Goal: Information Seeking & Learning: Learn about a topic

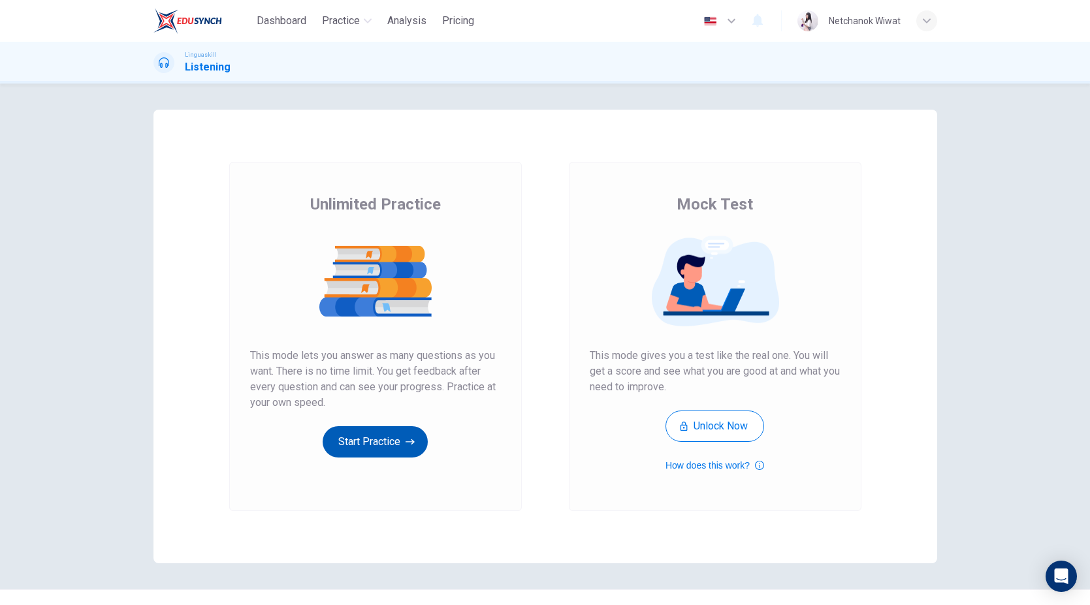
click at [401, 426] on button "Start Practice" at bounding box center [375, 441] width 105 height 31
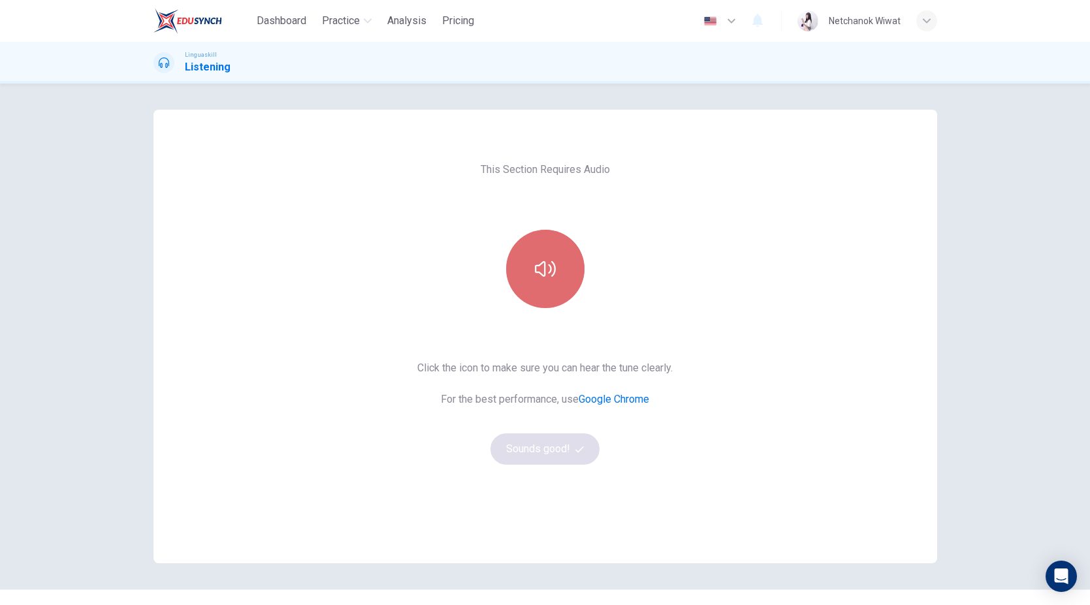
click at [549, 266] on icon "button" at bounding box center [545, 269] width 21 height 21
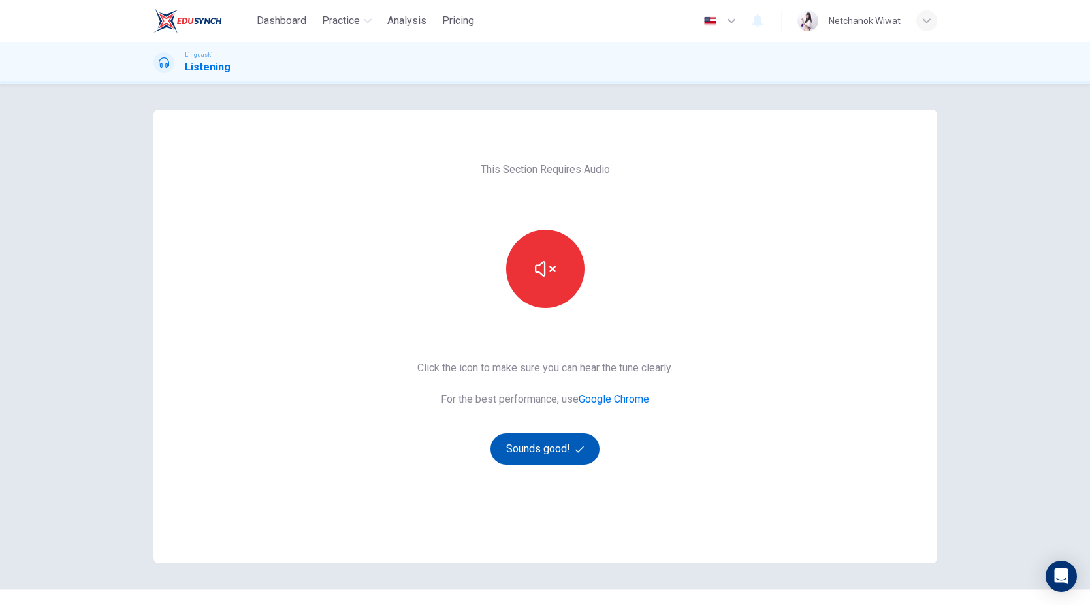
click at [537, 455] on button "Sounds good!" at bounding box center [545, 449] width 110 height 31
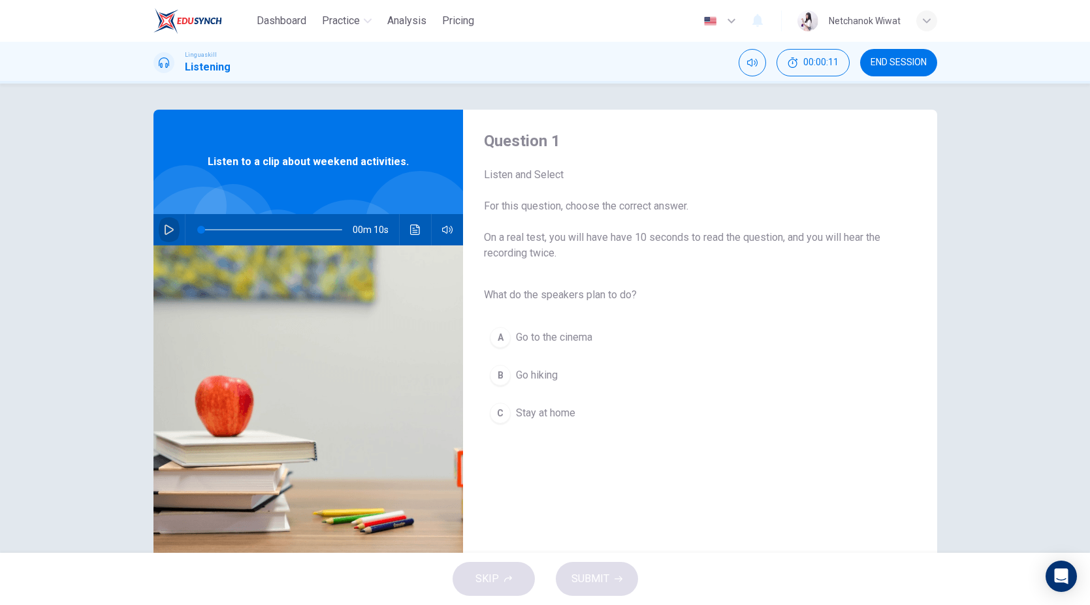
click at [165, 228] on icon "button" at bounding box center [169, 230] width 9 height 10
type input "0"
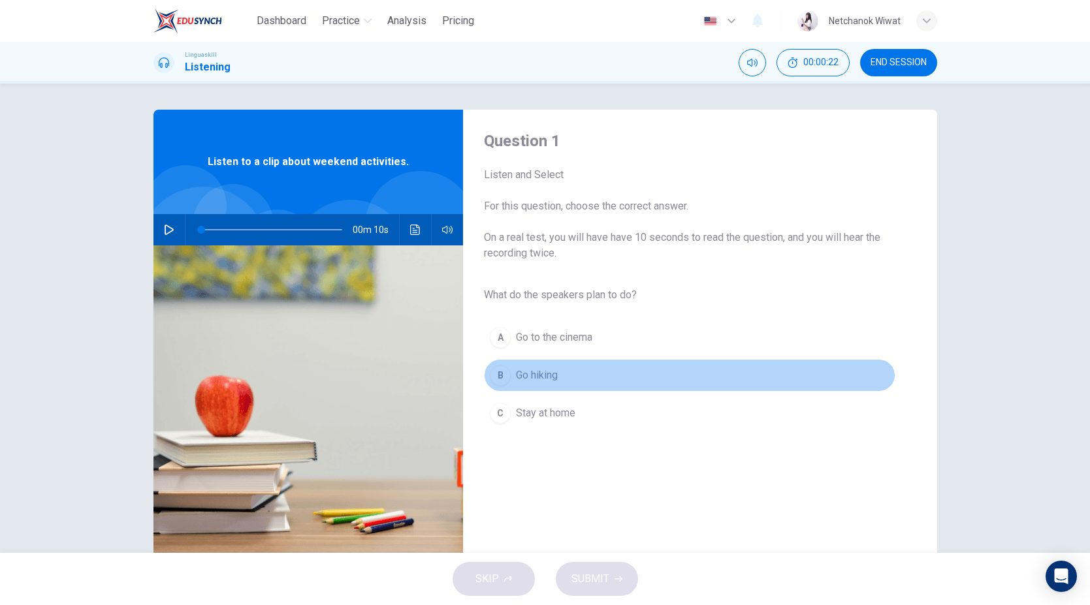
click at [549, 376] on span "Go hiking" at bounding box center [537, 376] width 42 height 16
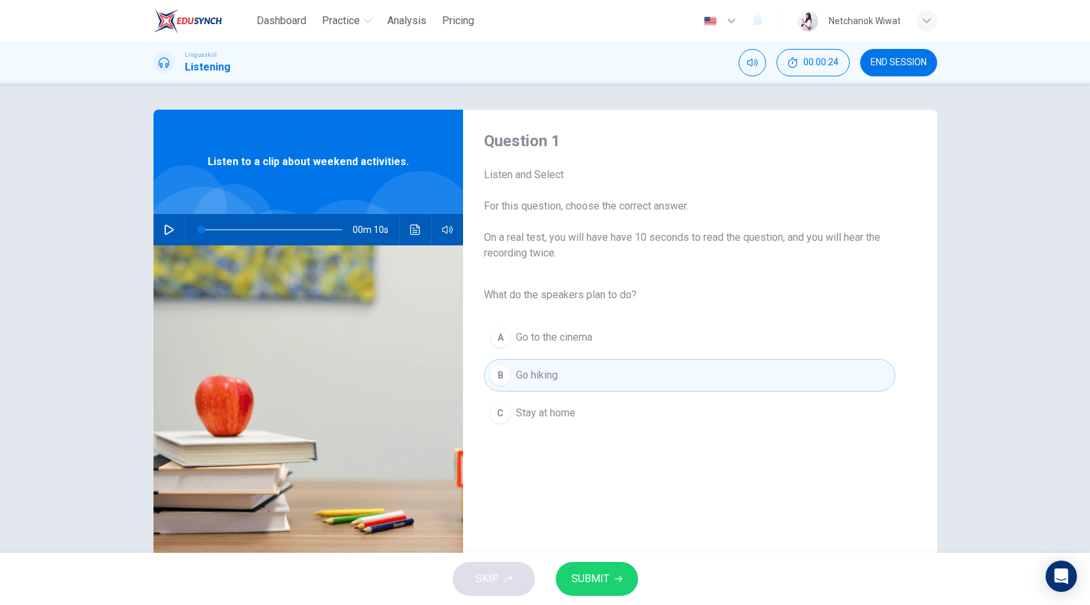
click at [592, 580] on span "SUBMIT" at bounding box center [590, 579] width 38 height 18
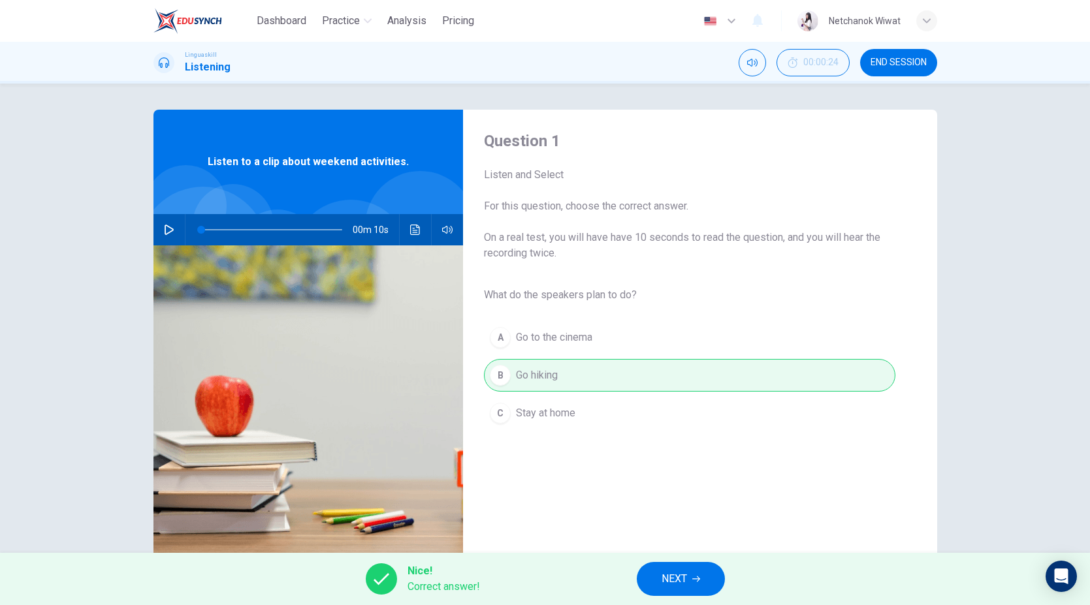
scroll to position [15, 0]
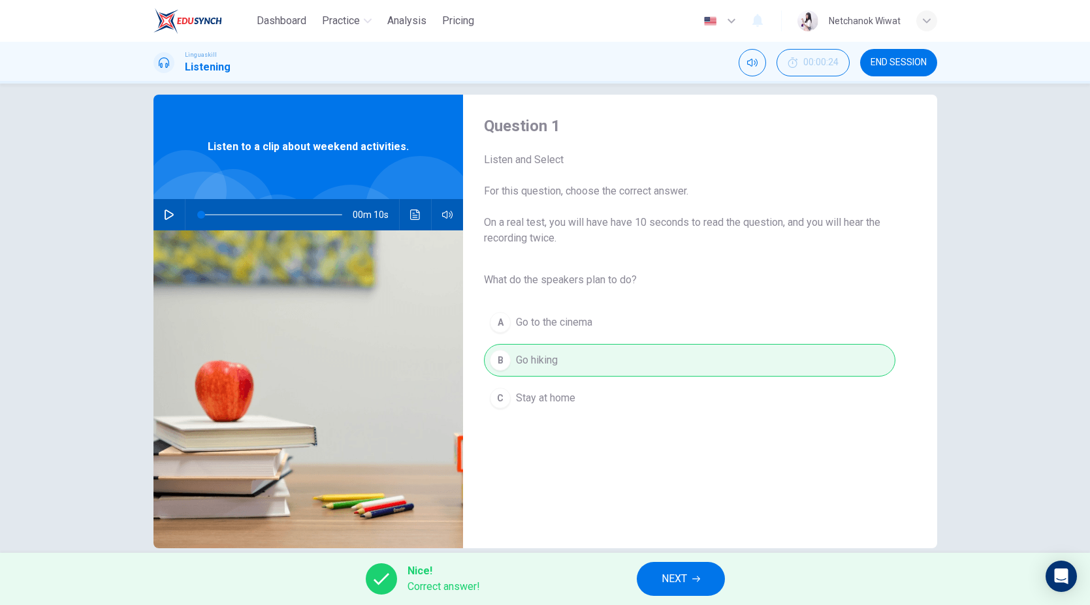
click at [666, 581] on span "NEXT" at bounding box center [673, 579] width 25 height 18
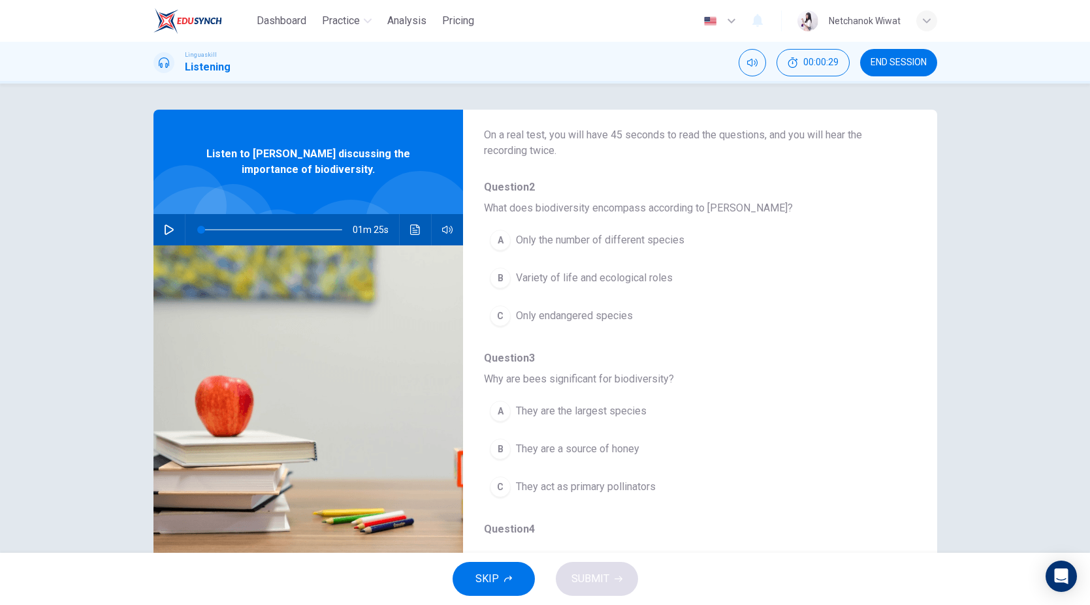
scroll to position [0, 0]
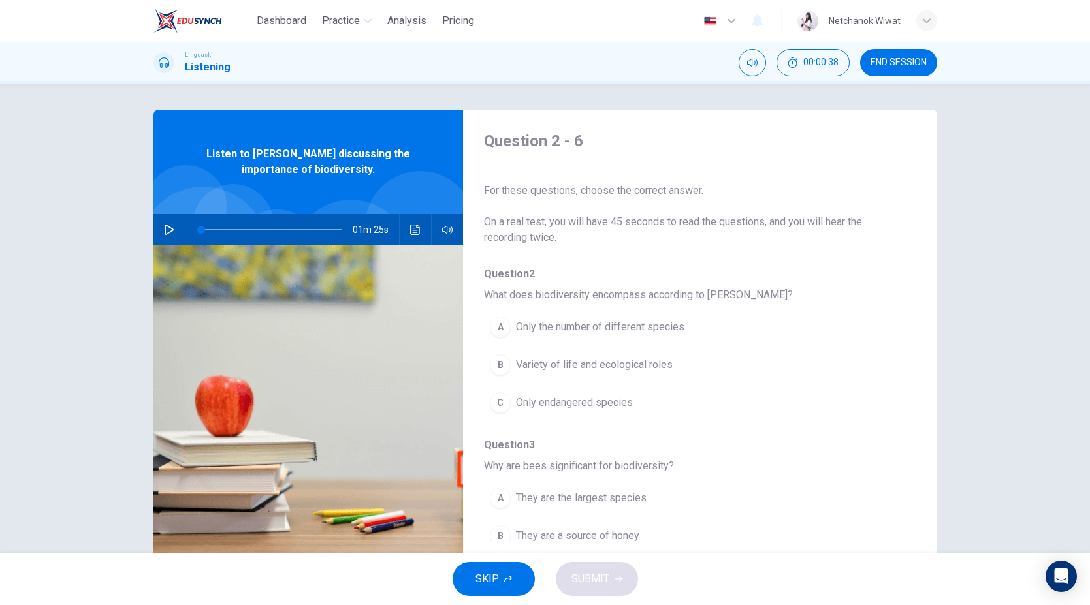
click at [544, 296] on span "What does biodiversity encompass according to [PERSON_NAME]?" at bounding box center [689, 295] width 411 height 16
drag, startPoint x: 534, startPoint y: 295, endPoint x: 588, endPoint y: 295, distance: 54.9
click at [588, 295] on span "What does biodiversity encompass according to [PERSON_NAME]?" at bounding box center [689, 295] width 411 height 16
drag, startPoint x: 588, startPoint y: 295, endPoint x: 526, endPoint y: 299, distance: 61.5
click at [526, 299] on span "What does biodiversity encompass according to [PERSON_NAME]?" at bounding box center [689, 295] width 411 height 16
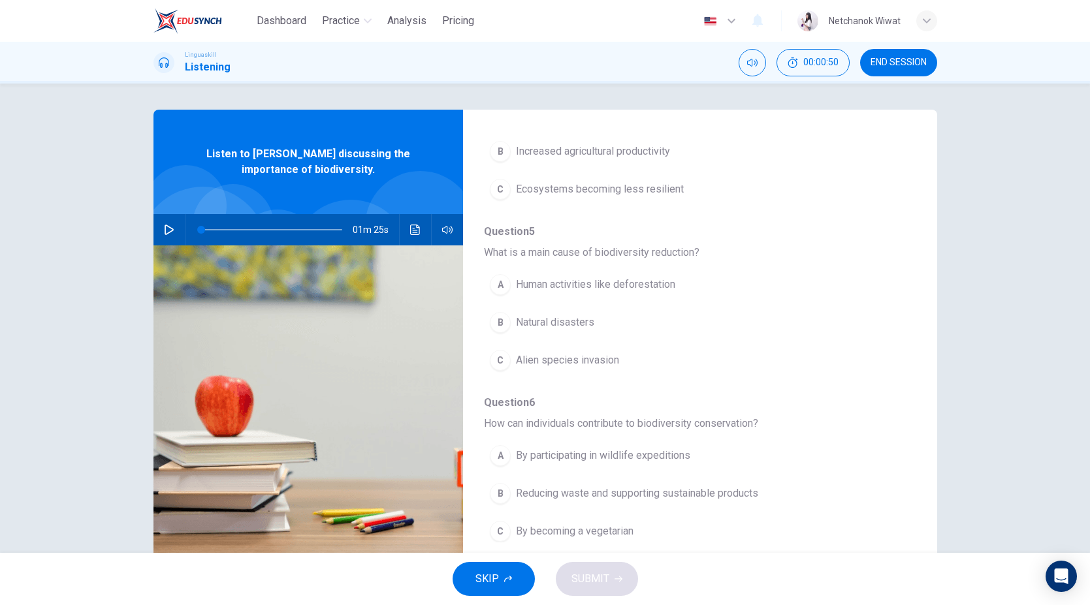
scroll to position [564, 0]
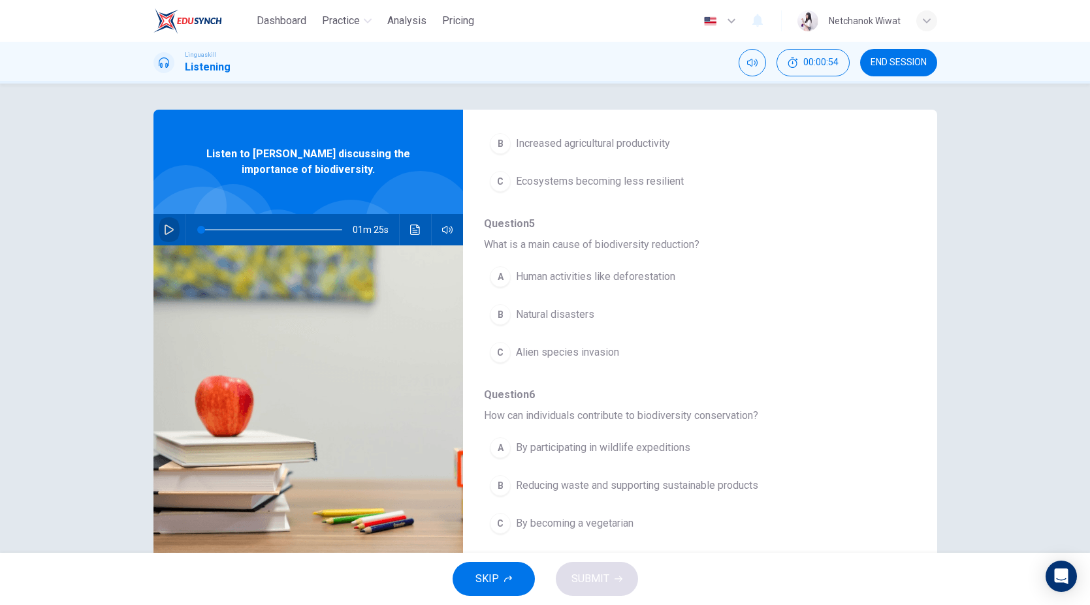
click at [164, 232] on icon "button" at bounding box center [169, 230] width 10 height 10
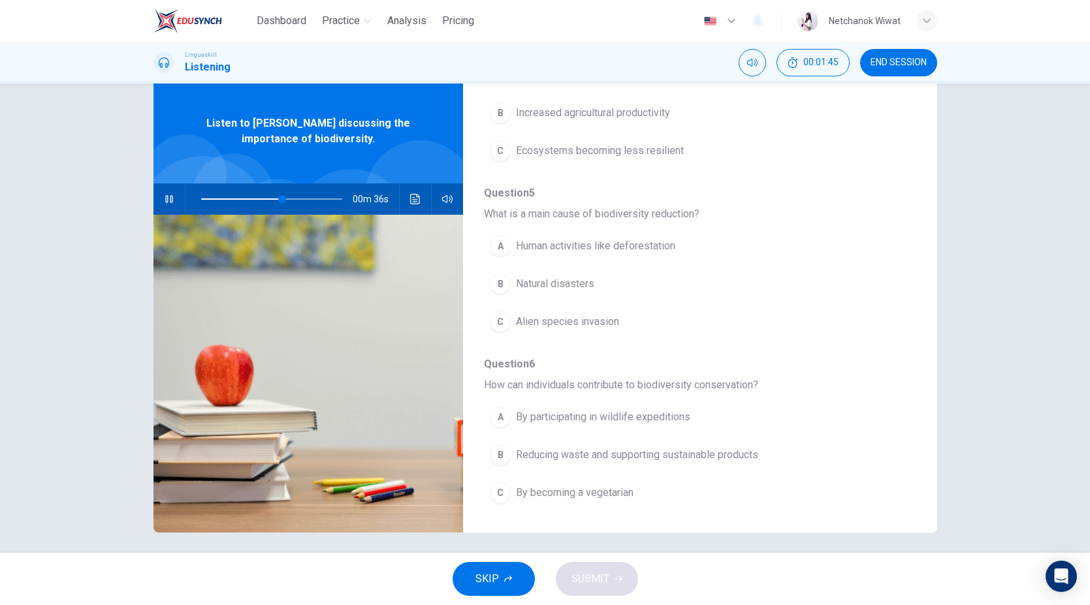
scroll to position [37, 0]
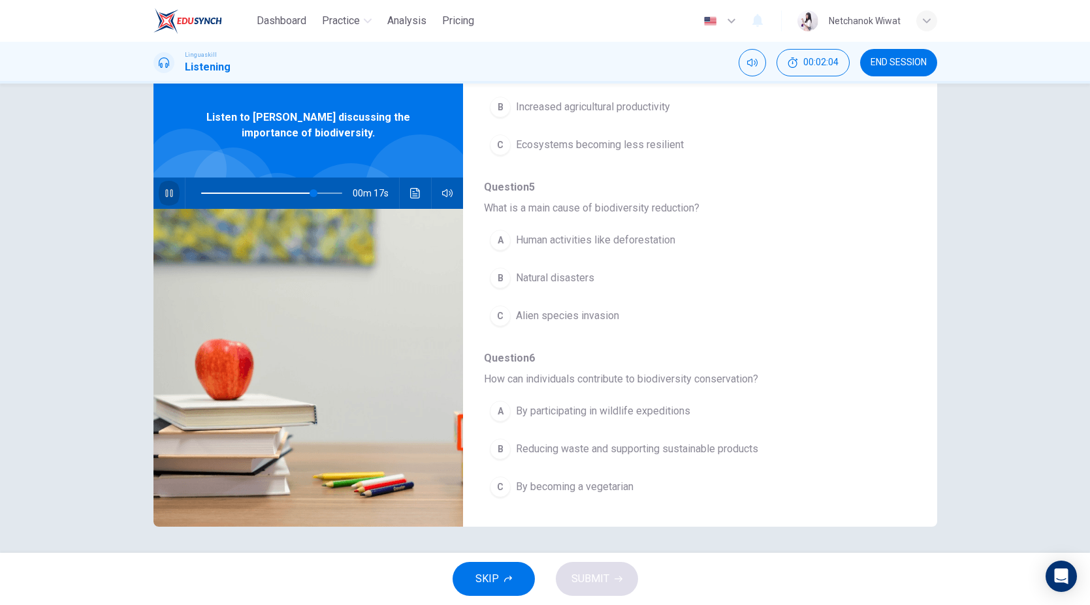
click at [165, 197] on icon "button" at bounding box center [168, 193] width 7 height 8
type input "81"
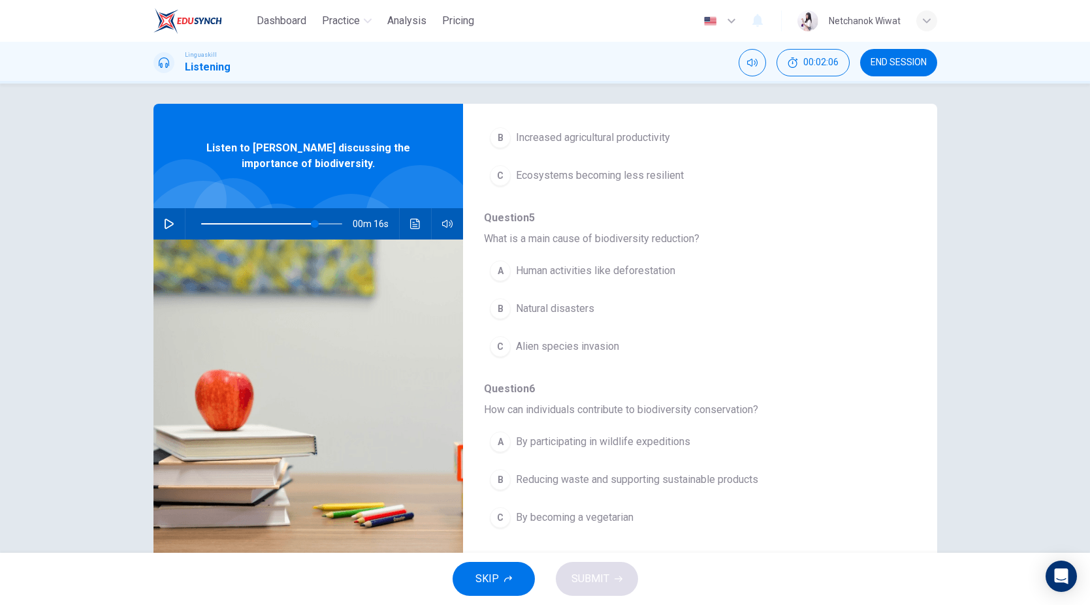
scroll to position [0, 0]
